Goal: Navigation & Orientation: Find specific page/section

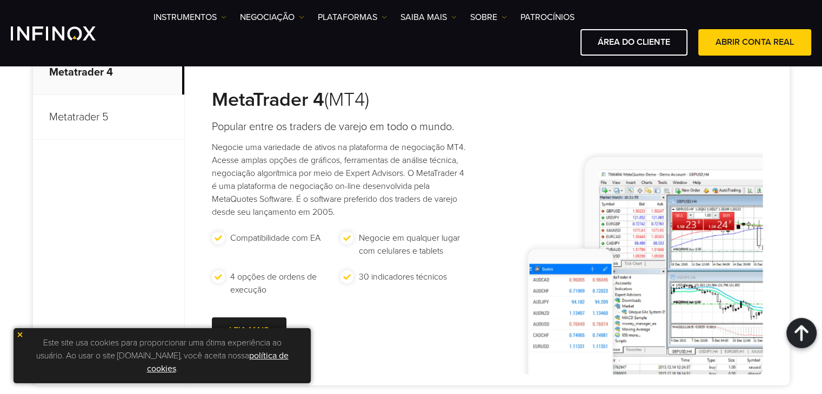
scroll to position [378, 0]
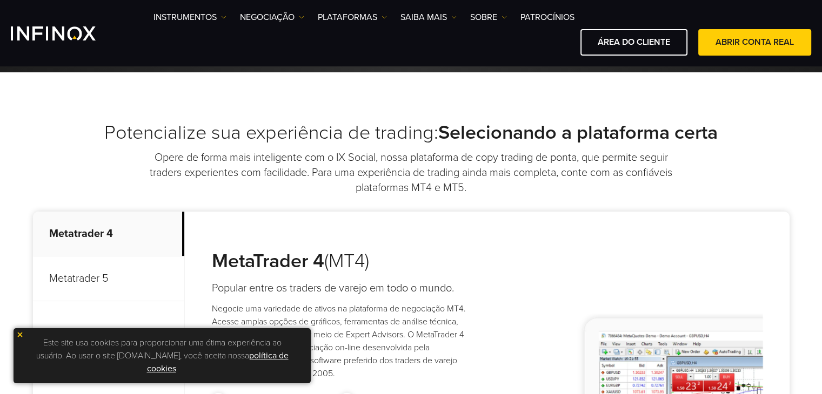
click at [64, 34] on img "INFINOX Logo" at bounding box center [53, 33] width 85 height 14
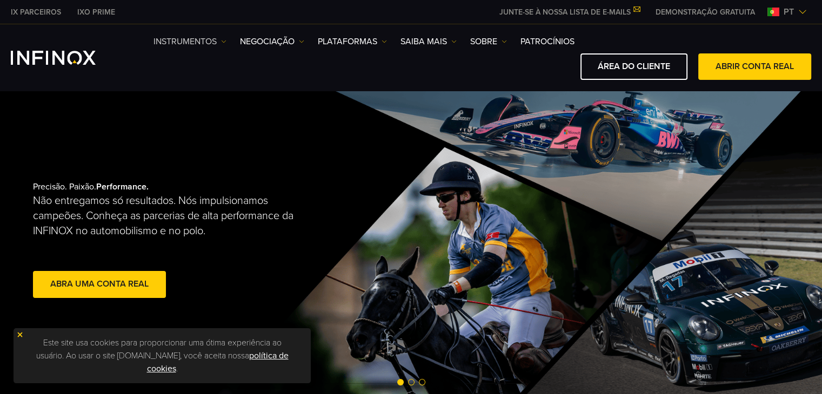
click at [225, 43] on img at bounding box center [223, 41] width 5 height 5
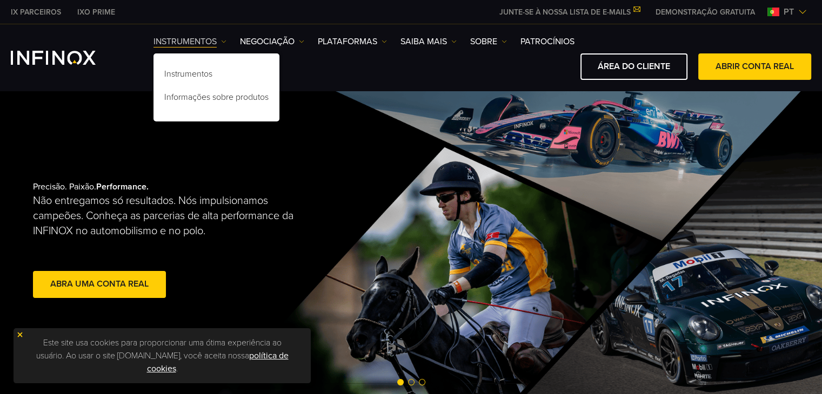
click at [225, 43] on img at bounding box center [223, 41] width 5 height 5
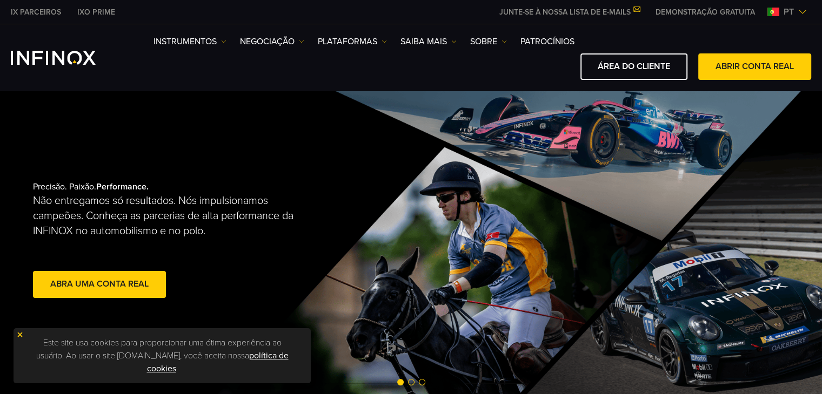
click at [236, 18] on div "IX PARCEIROS IXO PRIME JUNTE-SE À NOSSA LISTA DE E-MAILS Nunca perca uma oportu…" at bounding box center [411, 12] width 800 height 24
drag, startPoint x: 223, startPoint y: 19, endPoint x: 115, endPoint y: 18, distance: 108.1
click at [115, 18] on div "IX PARCEIROS IXO PRIME JUNTE-SE À NOSSA LISTA DE E-MAILS Nunca perca uma oportu…" at bounding box center [411, 12] width 800 height 24
